Goal: Information Seeking & Learning: Learn about a topic

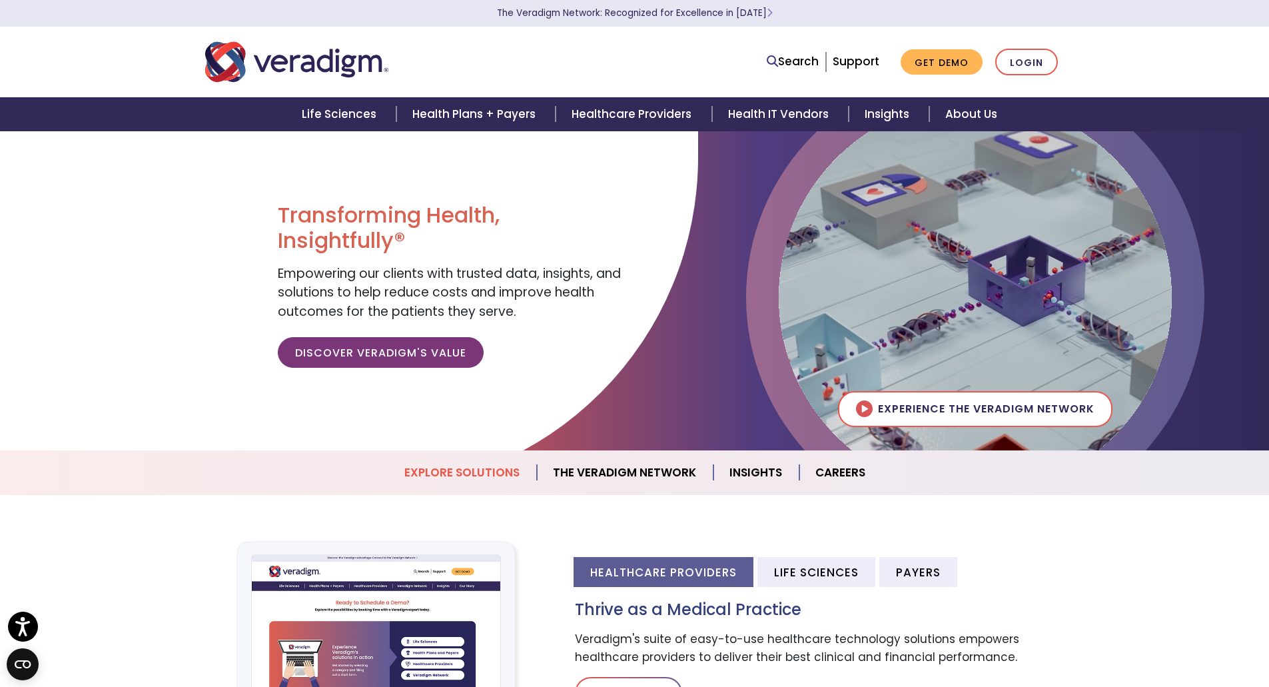
click at [501, 473] on link "Explore Solutions" at bounding box center [462, 473] width 149 height 34
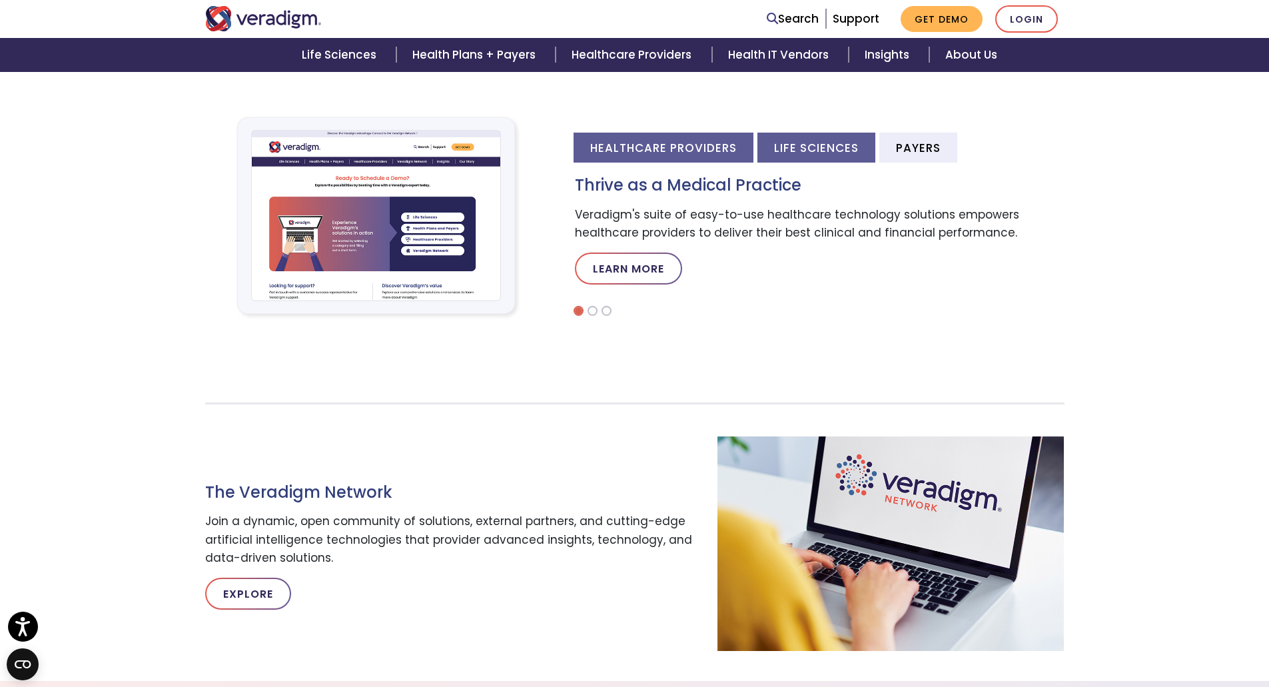
click at [808, 157] on li "Life Sciences" at bounding box center [817, 148] width 118 height 30
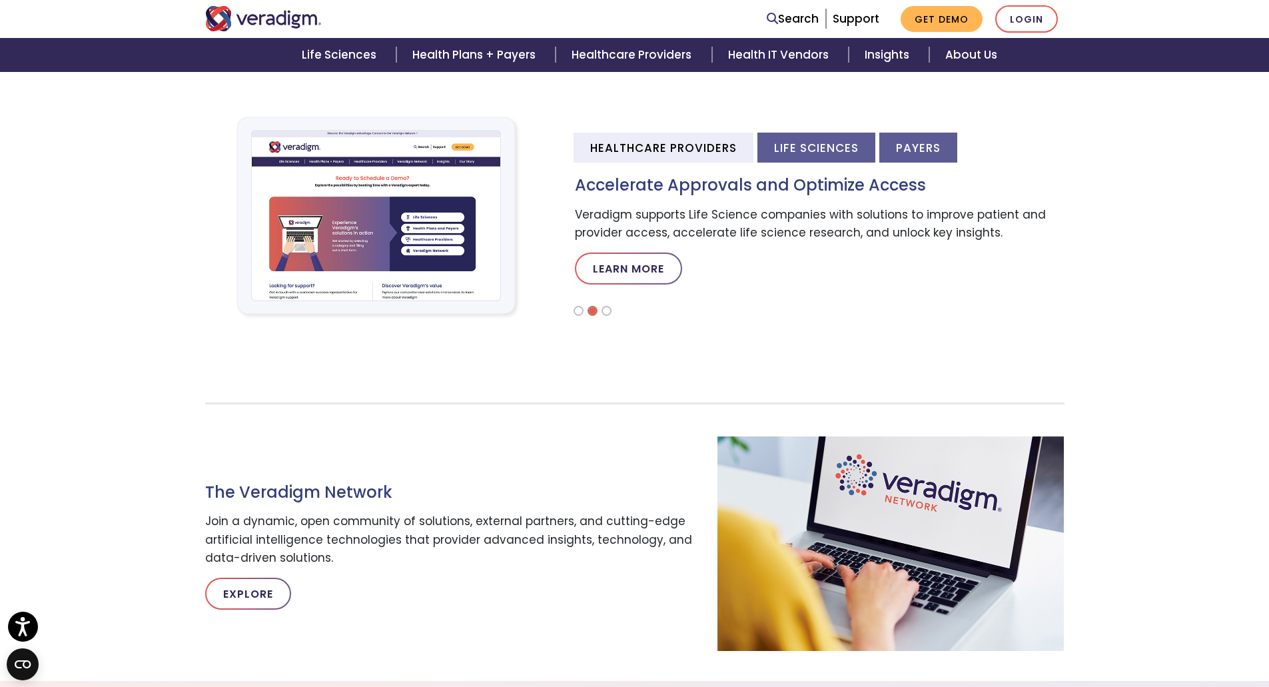
click at [896, 153] on li "Payers" at bounding box center [919, 148] width 78 height 30
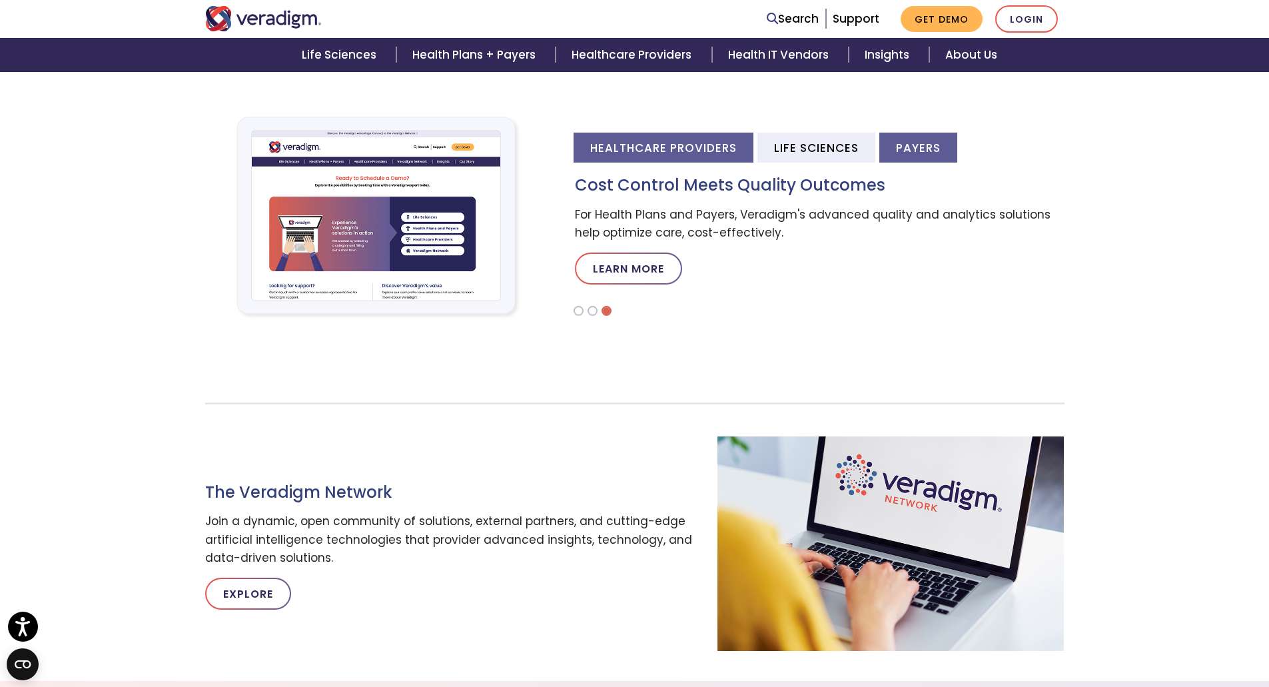
click at [719, 155] on li "Healthcare Providers" at bounding box center [664, 148] width 180 height 30
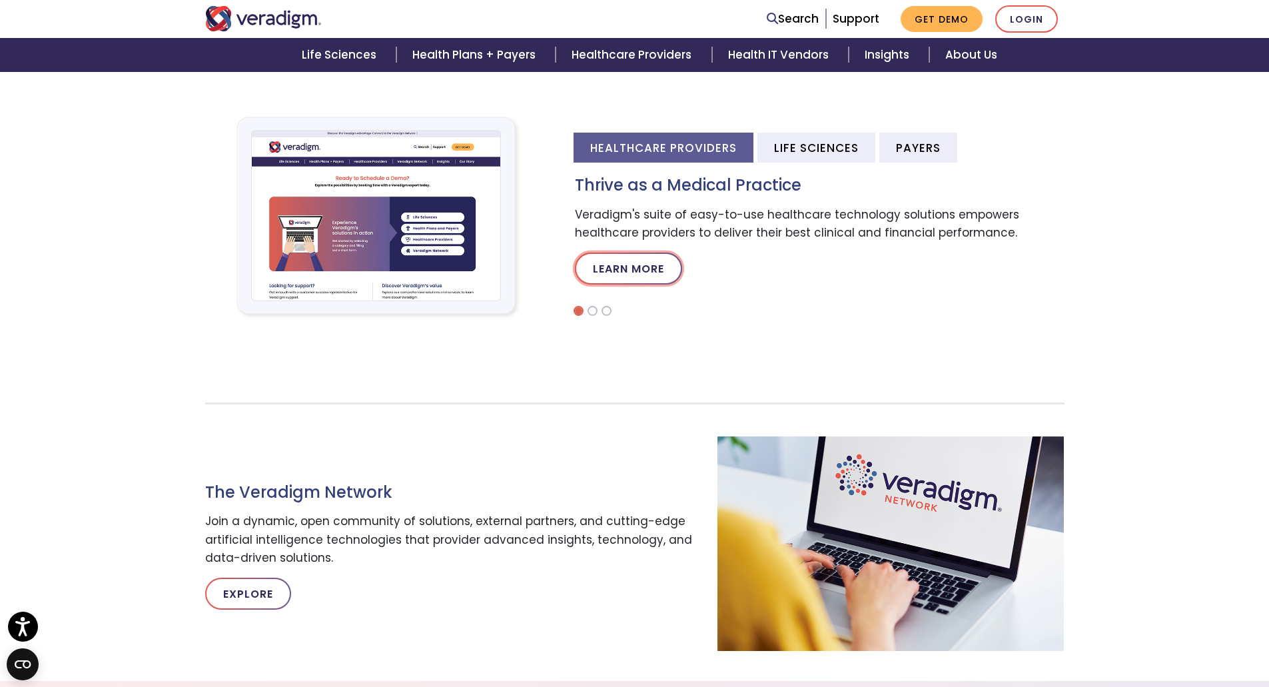
click at [633, 267] on link "Learn More" at bounding box center [628, 269] width 107 height 32
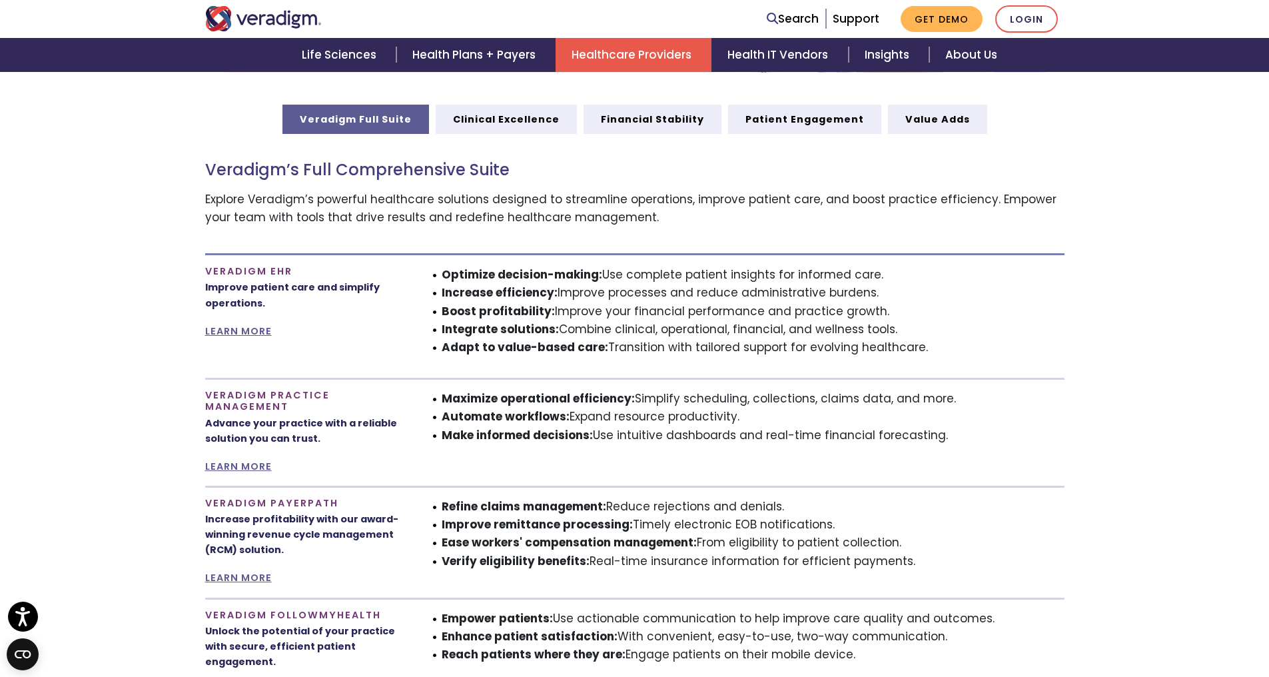
scroll to position [733, 0]
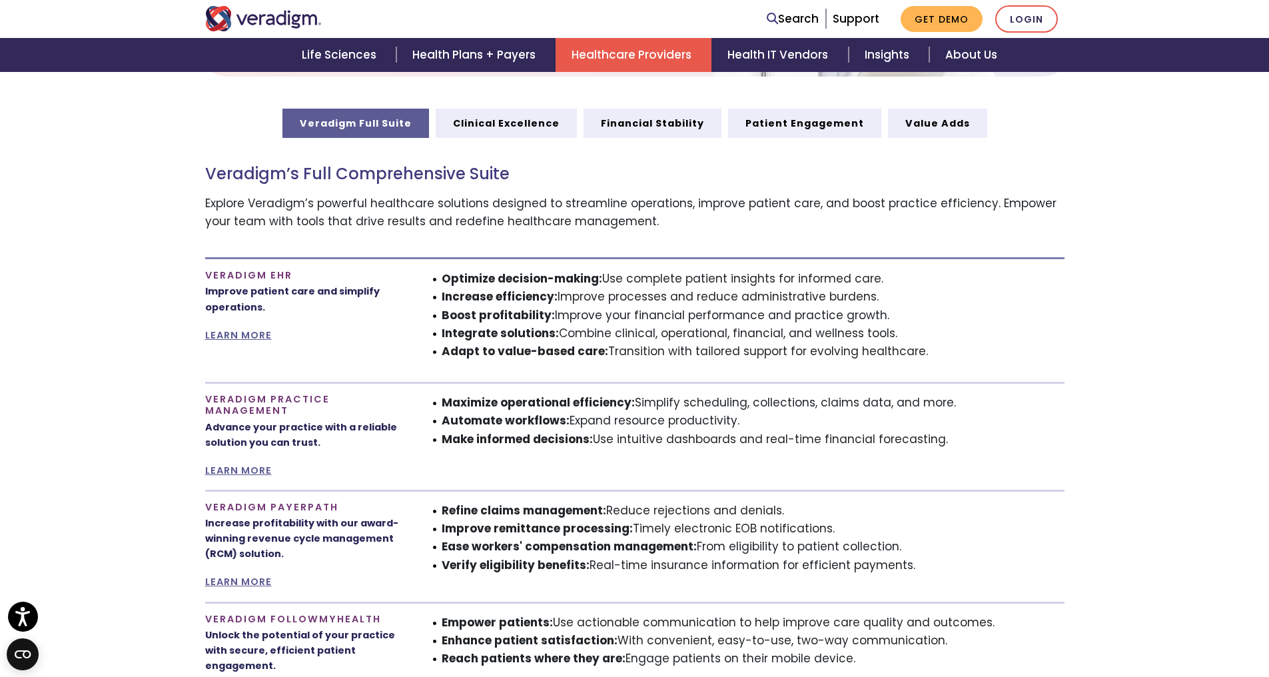
click at [1024, 281] on li "Optimize decision-making: Use complete patient insights for informed care." at bounding box center [753, 279] width 623 height 18
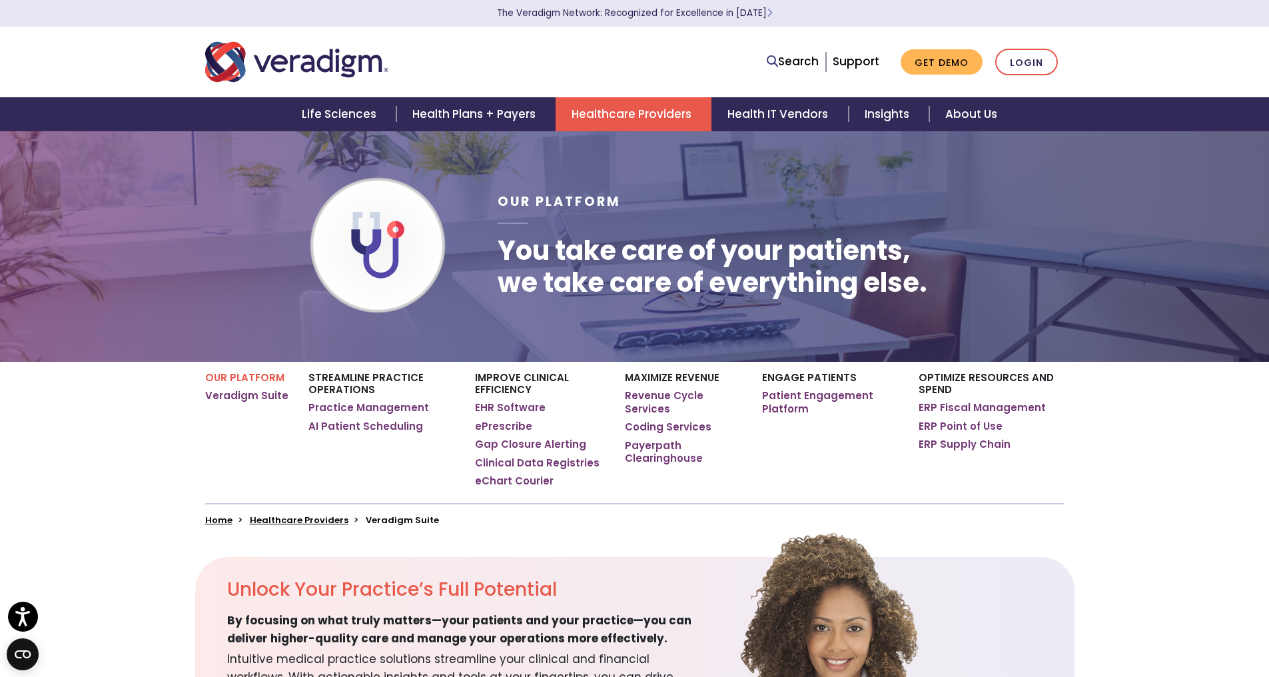
scroll to position [0, 0]
